Goal: Transaction & Acquisition: Register for event/course

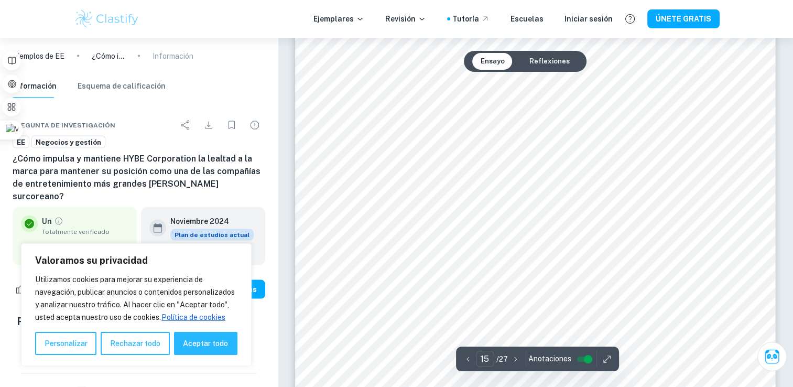
scroll to position [10059, 0]
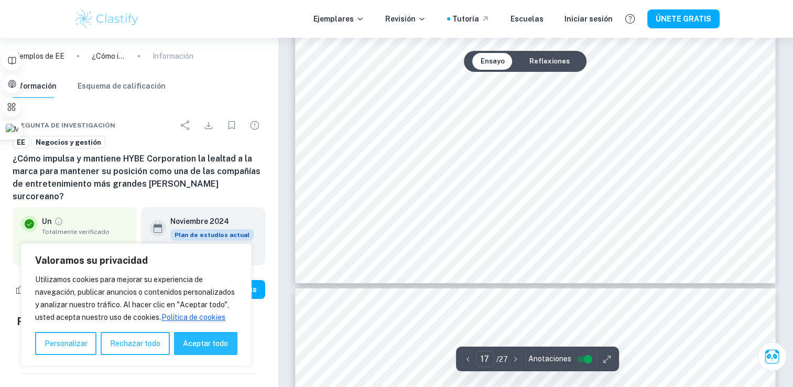
type input "18"
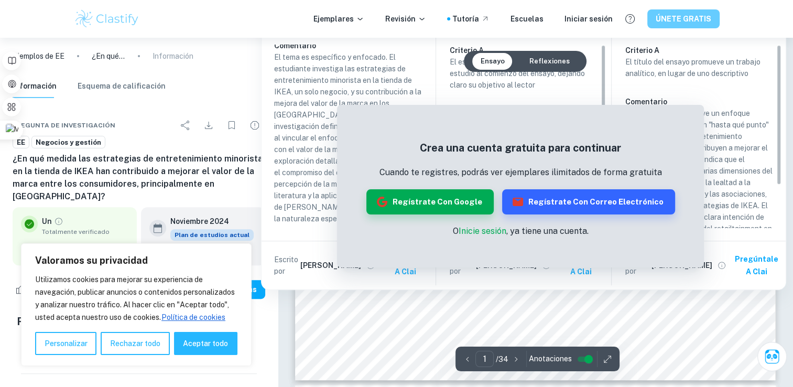
scroll to position [314, 0]
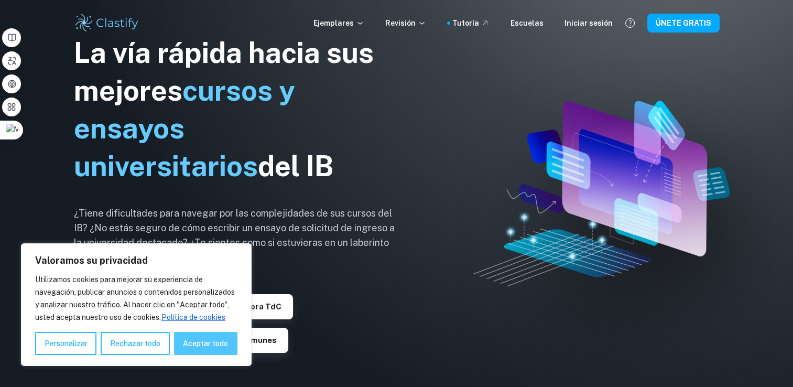
click at [210, 343] on button "Aceptar todo" at bounding box center [205, 343] width 63 height 23
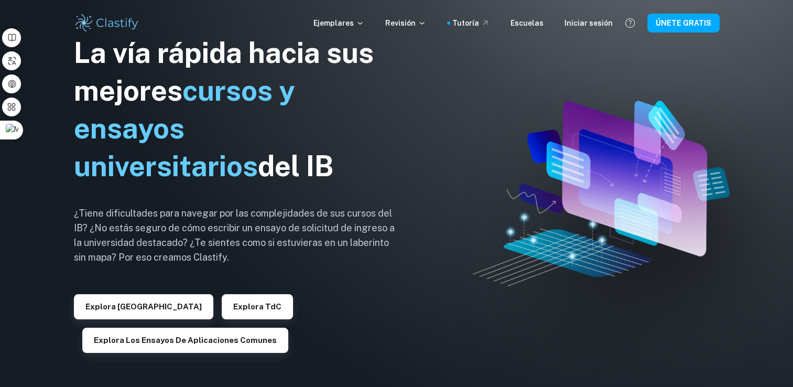
checkbox input "true"
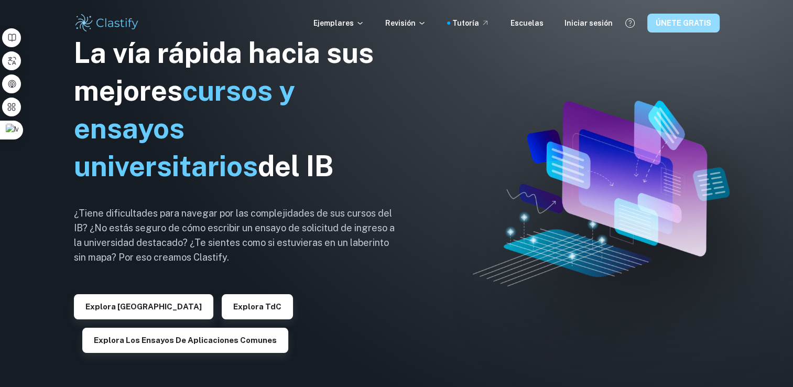
click at [689, 22] on font "ÚNETE GRATIS" at bounding box center [683, 23] width 56 height 13
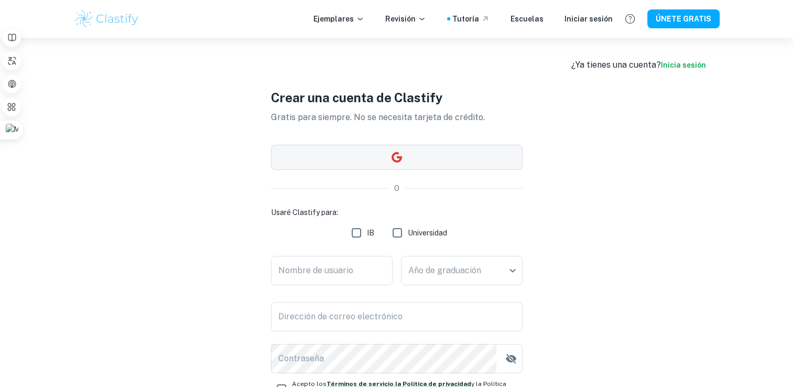
click at [418, 160] on button "button" at bounding box center [396, 157] width 251 height 25
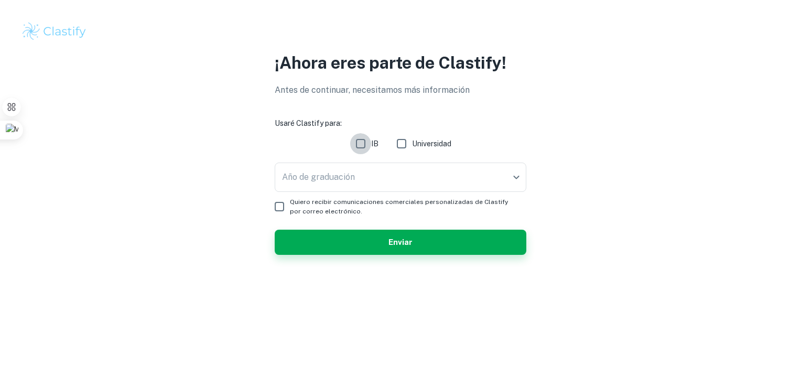
click at [354, 150] on input "IB" at bounding box center [360, 143] width 21 height 21
checkbox input "true"
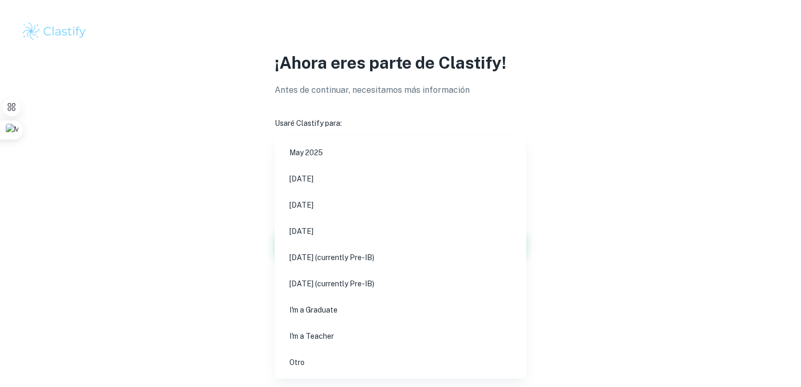
click at [350, 179] on body "We value your privacy We use cookies to enhance your browsing experience, serve…" at bounding box center [400, 193] width 801 height 387
click at [541, 131] on div at bounding box center [400, 193] width 801 height 387
click at [518, 173] on body "We value your privacy We use cookies to enhance your browsing experience, serve…" at bounding box center [400, 193] width 801 height 387
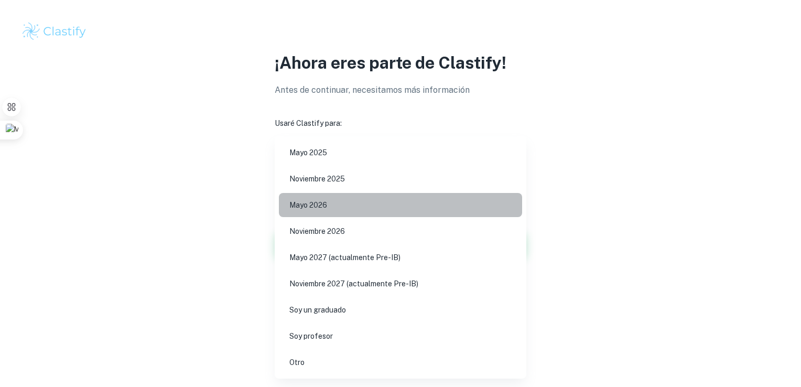
click at [459, 208] on li "Mayo 2026" at bounding box center [400, 205] width 243 height 24
type input "M26"
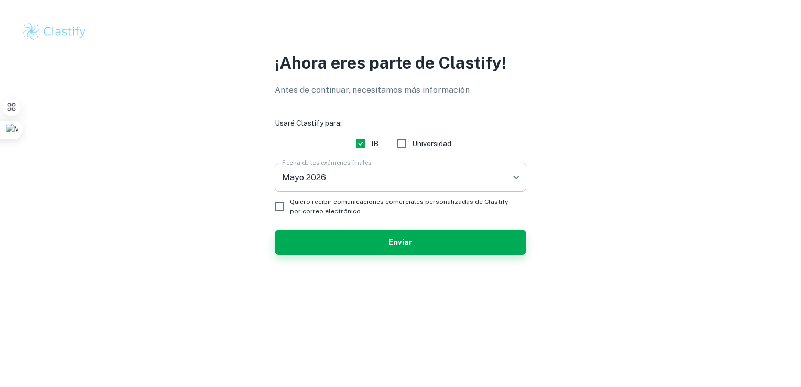
drag, startPoint x: 457, startPoint y: 240, endPoint x: 457, endPoint y: 182, distance: 58.2
click at [457, 182] on form "Usaré Clastify para: IB Universidad Fecha de los exámenes finales Mayo 2026 M26…" at bounding box center [400, 185] width 251 height 137
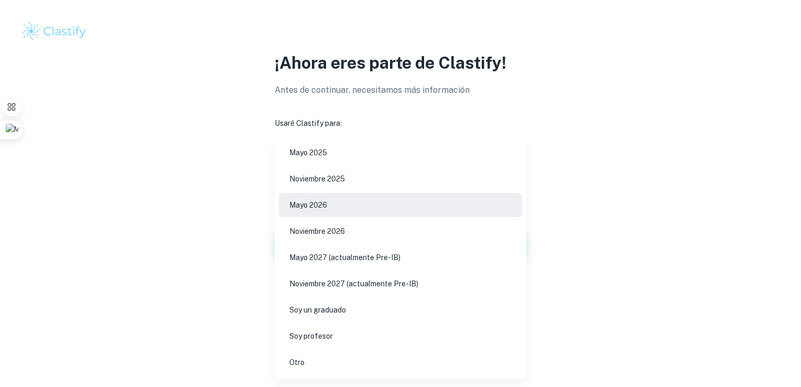
click at [457, 182] on body "We value your privacy We use cookies to enhance your browsing experience, serve…" at bounding box center [400, 193] width 801 height 387
click at [574, 202] on div at bounding box center [400, 193] width 801 height 387
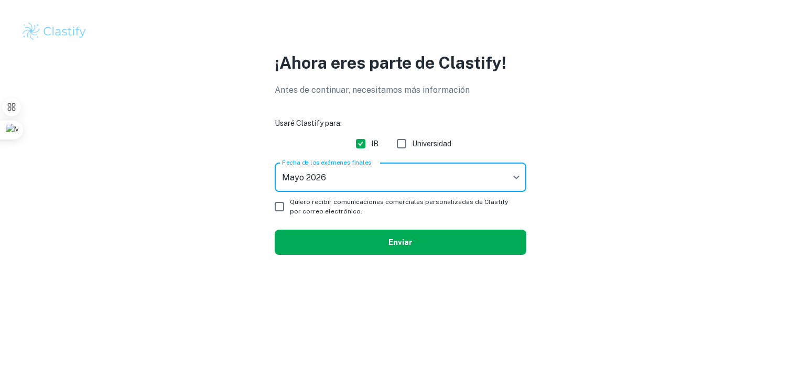
click at [461, 235] on button "Enviar" at bounding box center [400, 241] width 251 height 25
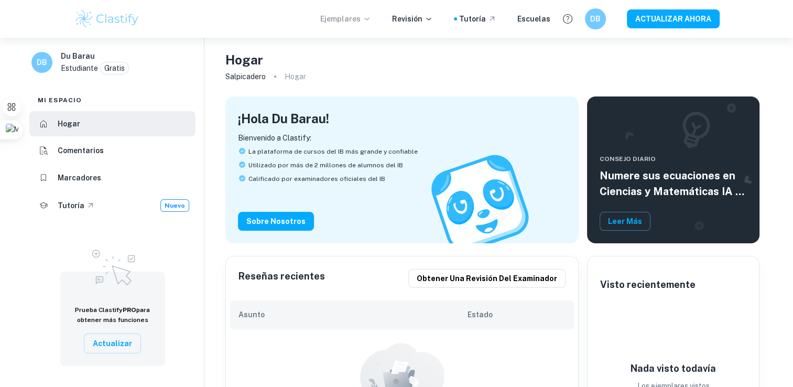
click at [360, 21] on font "Ejemplares" at bounding box center [340, 19] width 40 height 12
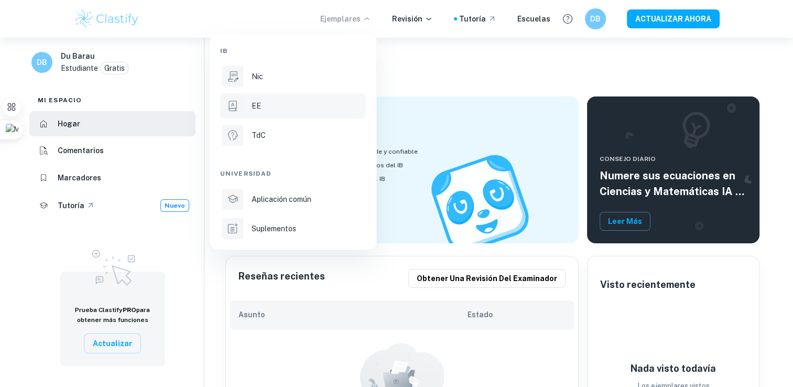
click at [266, 104] on div "EE" at bounding box center [307, 106] width 112 height 12
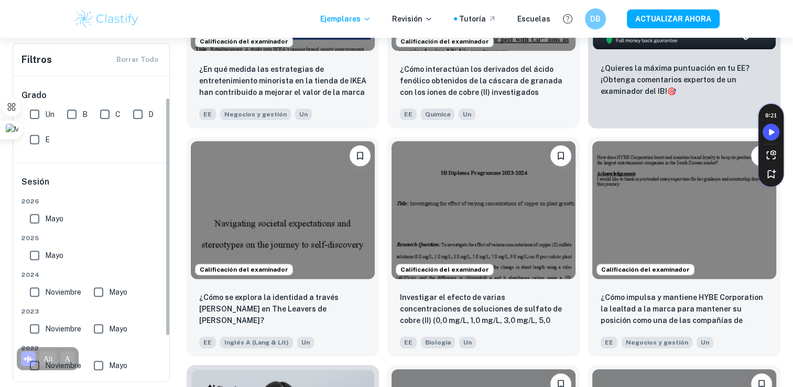
scroll to position [52, 0]
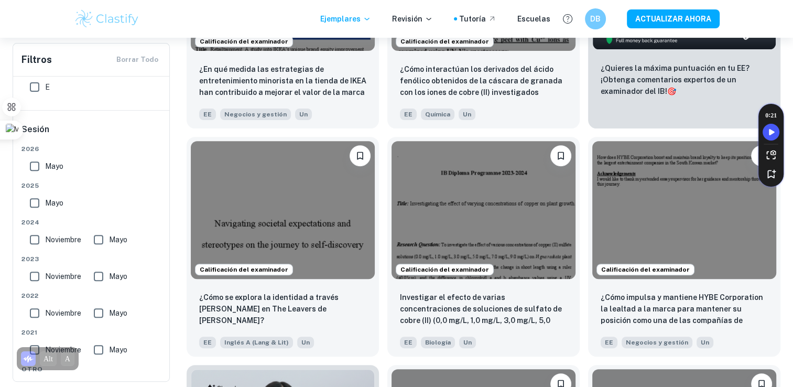
click at [32, 161] on input "Mayo" at bounding box center [34, 166] width 21 height 21
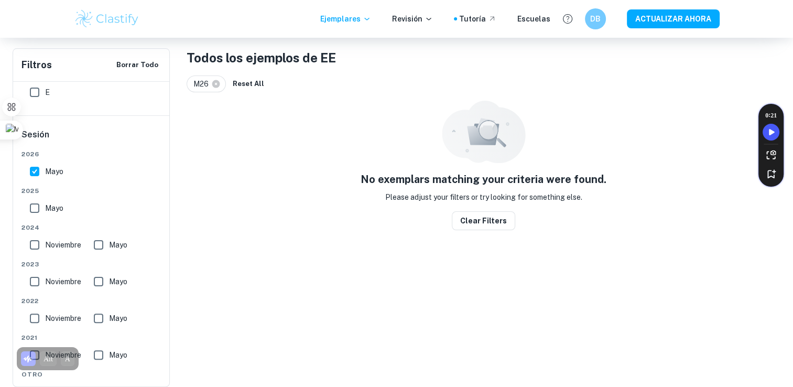
scroll to position [200, 0]
click at [38, 169] on input "Mayo" at bounding box center [34, 171] width 21 height 21
checkbox input "false"
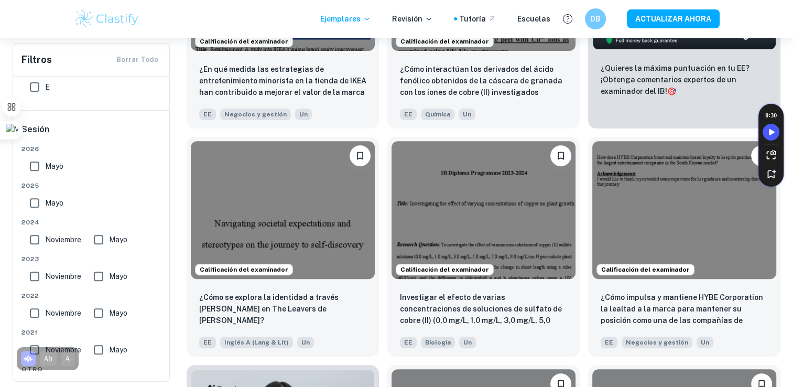
click at [31, 204] on input "Mayo" at bounding box center [34, 202] width 21 height 21
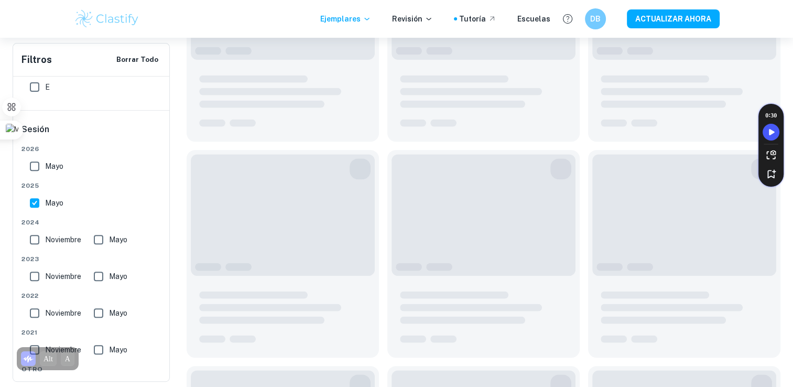
scroll to position [392, 0]
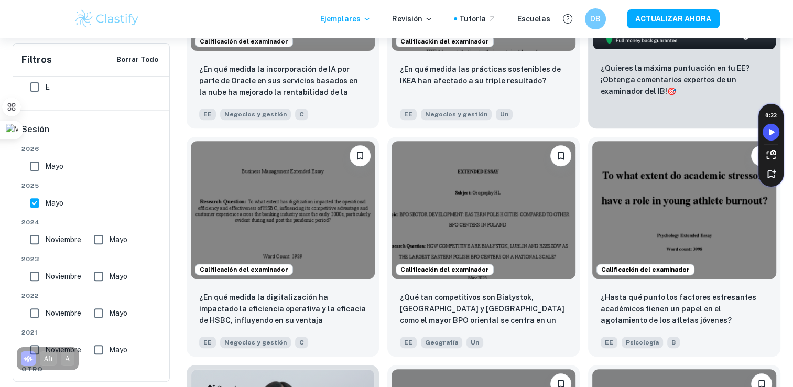
click at [38, 201] on input "Mayo" at bounding box center [34, 202] width 21 height 21
checkbox input "false"
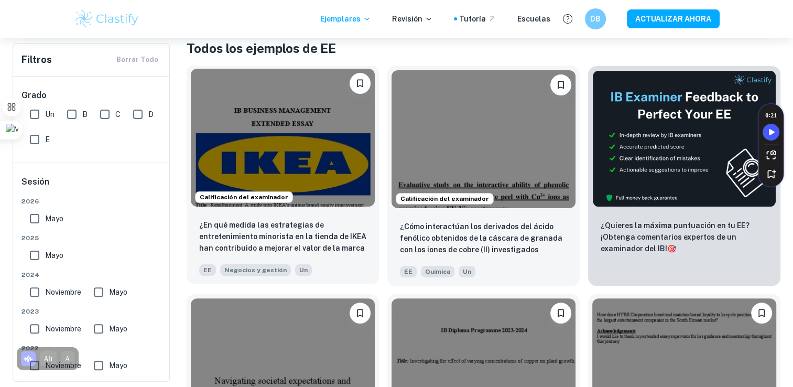
scroll to position [0, 0]
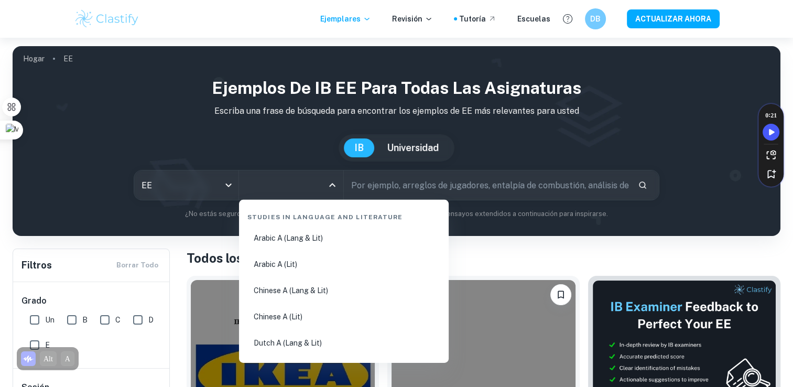
click at [314, 190] on input "Todas las asignaturas" at bounding box center [283, 185] width 79 height 20
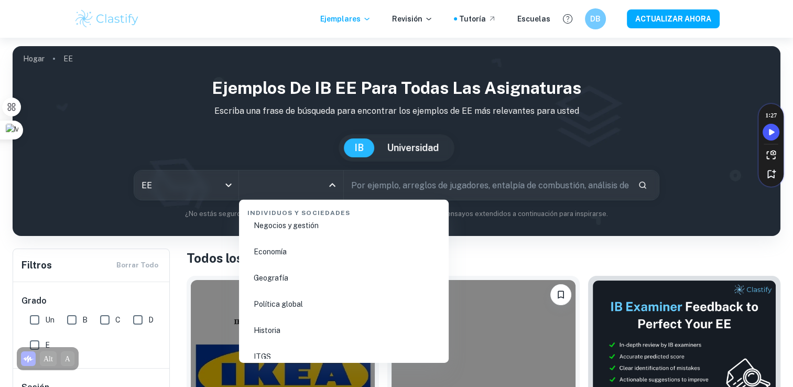
scroll to position [1205, 0]
click at [297, 278] on li "Negocios y gestión" at bounding box center [343, 278] width 201 height 24
type input "Business and Management"
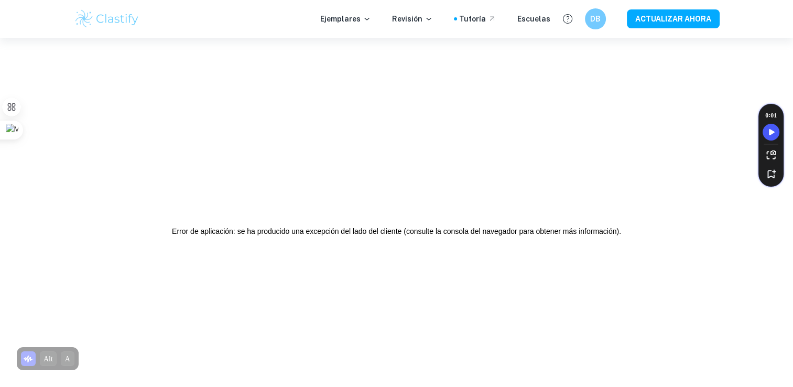
click at [442, 236] on h2 "Error de aplicación: se ha producido una excepción del lado del cliente (consul…" at bounding box center [396, 231] width 449 height 26
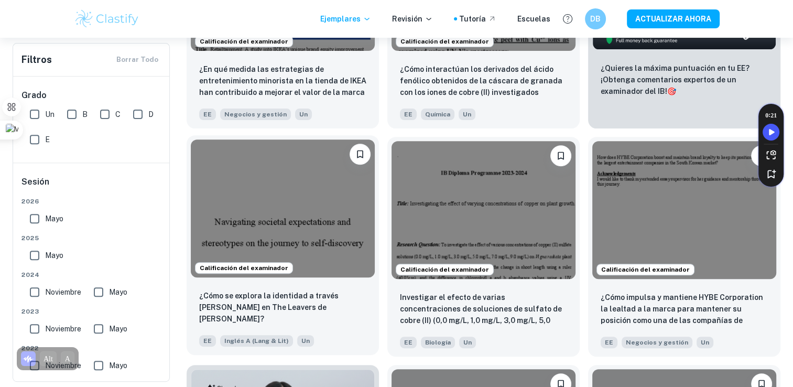
scroll to position [52, 0]
